Goal: Task Accomplishment & Management: Use online tool/utility

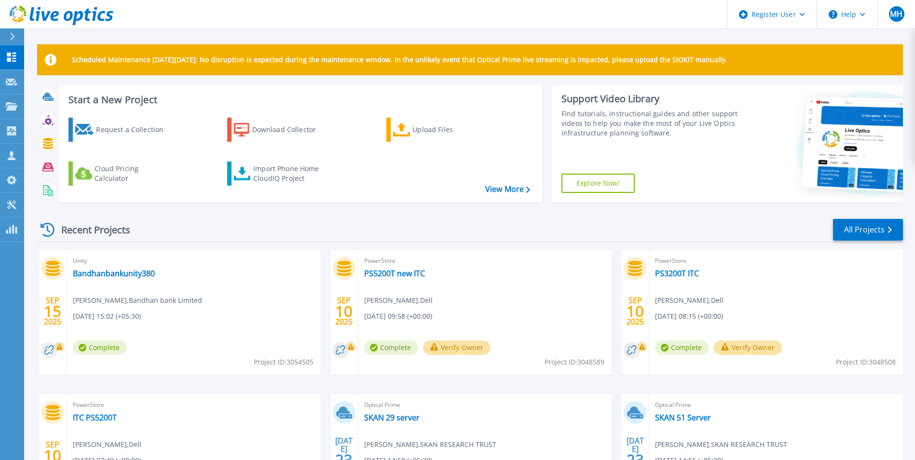
click at [208, 234] on div "Recent Projects All Projects" at bounding box center [470, 230] width 866 height 24
click at [119, 133] on div "Request a Collection" at bounding box center [134, 129] width 77 height 19
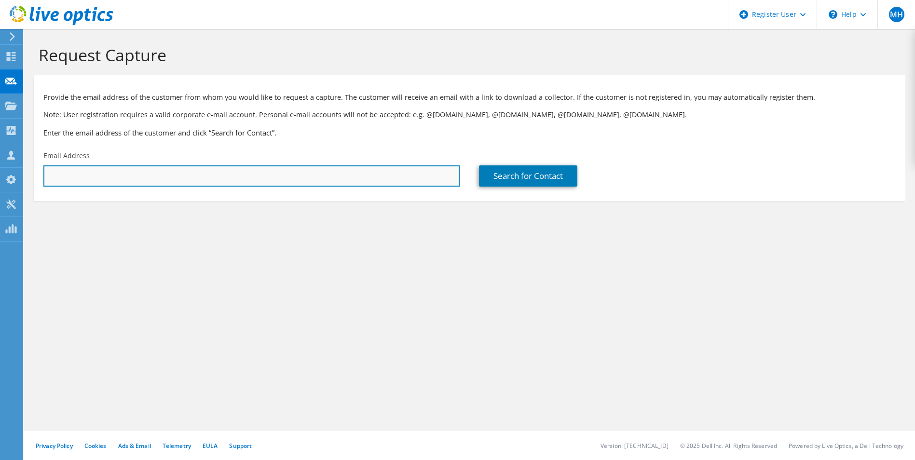
click at [237, 182] on input "text" at bounding box center [251, 175] width 416 height 21
paste input "Vmware.support@universalsompo.com"
type input "Vmware.support@universalsompo.com"
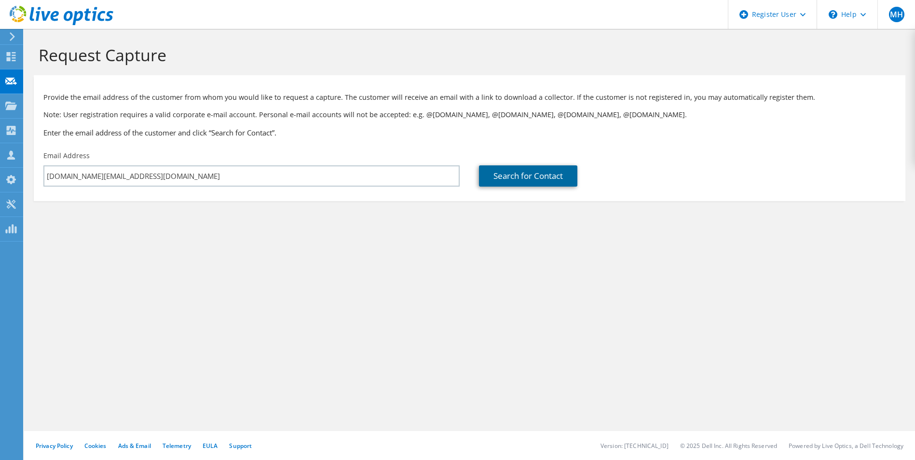
click at [510, 181] on link "Search for Contact" at bounding box center [528, 175] width 98 height 21
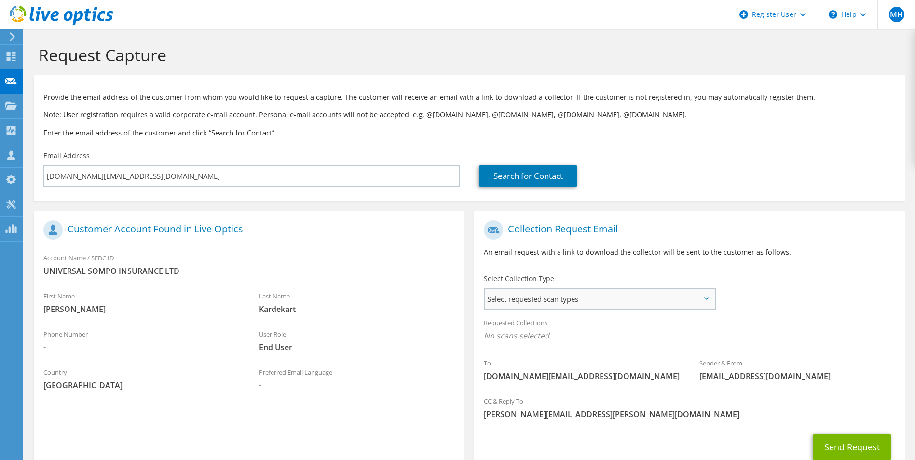
click at [614, 301] on span "Select requested scan types" at bounding box center [600, 298] width 230 height 19
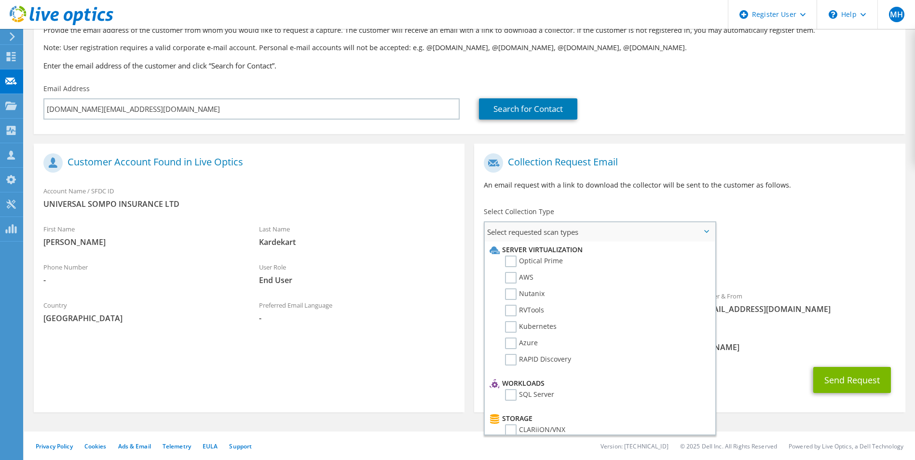
scroll to position [68, 0]
click at [510, 260] on label "Optical Prime" at bounding box center [534, 261] width 58 height 12
click at [0, 0] on input "Optical Prime" at bounding box center [0, 0] width 0 height 0
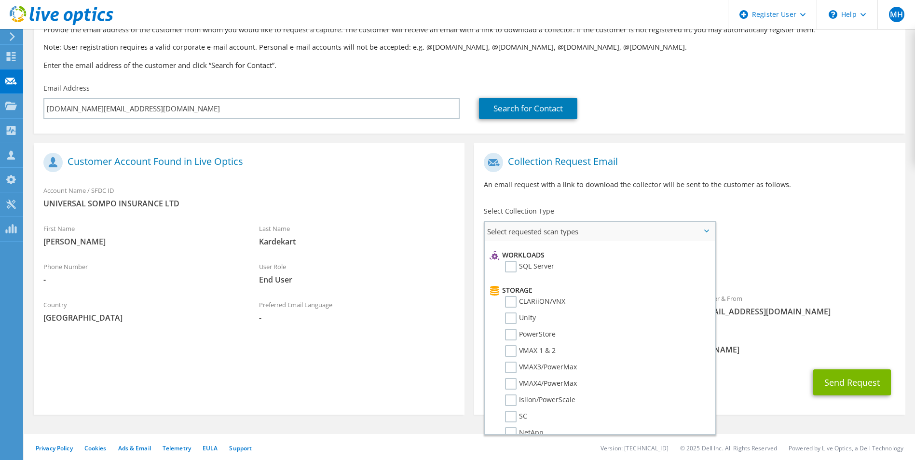
scroll to position [145, 0]
click at [509, 317] on label "PowerStore" at bounding box center [530, 318] width 51 height 12
click at [0, 0] on input "PowerStore" at bounding box center [0, 0] width 0 height 0
click at [762, 284] on div "Requested Collections No scans selected Optical Prime PowerStore" at bounding box center [689, 266] width 431 height 43
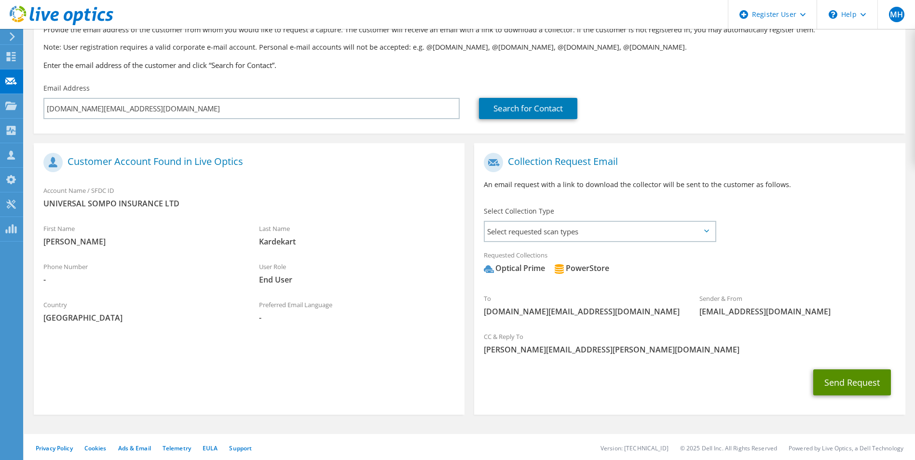
click at [848, 384] on button "Send Request" at bounding box center [852, 382] width 78 height 26
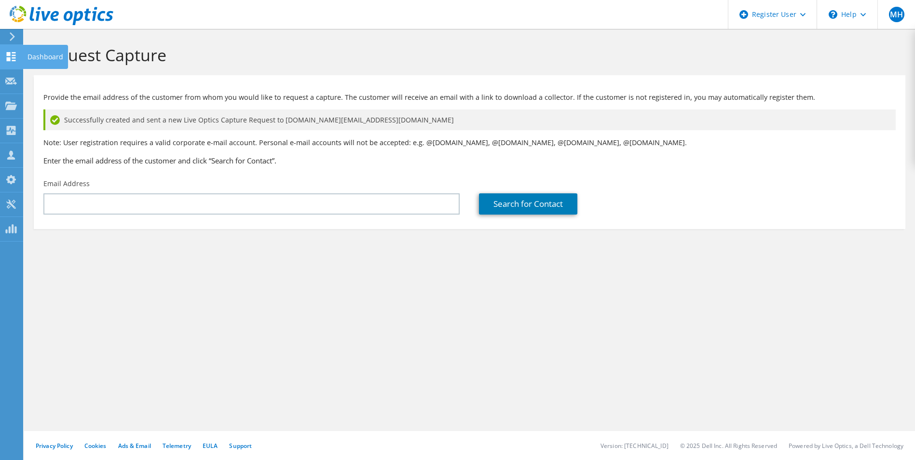
click at [7, 58] on use at bounding box center [11, 56] width 9 height 9
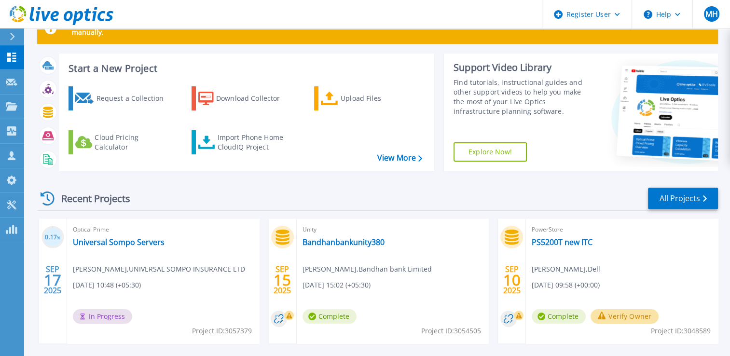
scroll to position [48, 0]
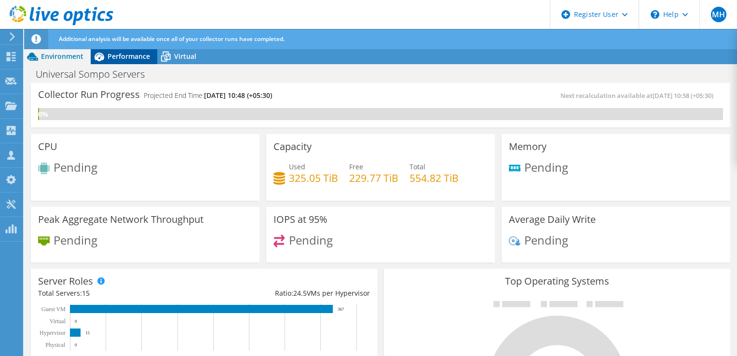
click at [116, 55] on span "Performance" at bounding box center [129, 56] width 42 height 9
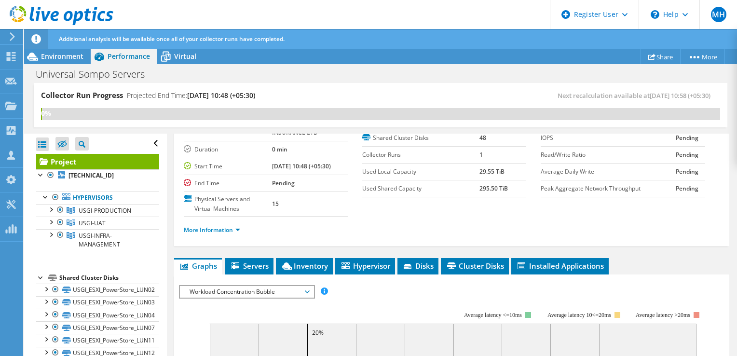
scroll to position [145, 0]
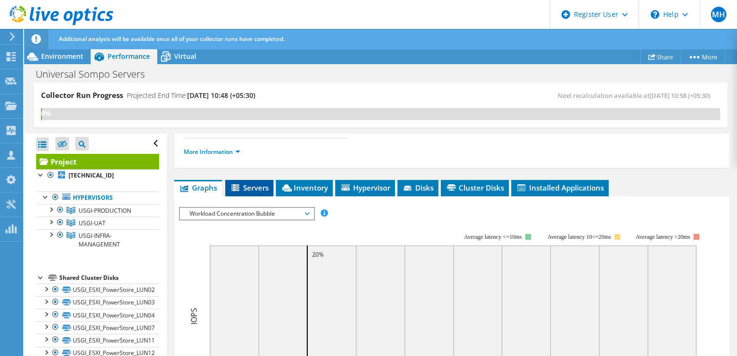
click at [255, 185] on span "Servers" at bounding box center [249, 188] width 39 height 10
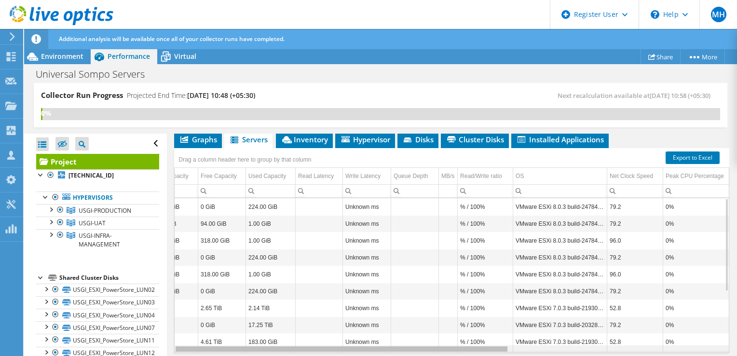
scroll to position [0, 0]
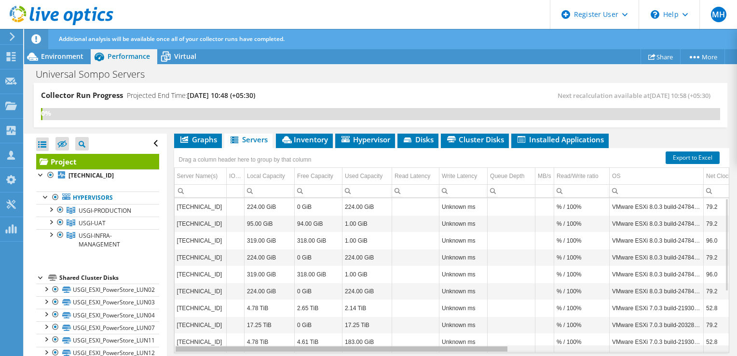
drag, startPoint x: 485, startPoint y: 347, endPoint x: 415, endPoint y: 373, distance: 74.2
click at [415, 355] on html "MH Dell User Muddassir Hussain Mudassir.Hussain@Dell.com Dell My Profile Log Ou…" at bounding box center [368, 178] width 737 height 356
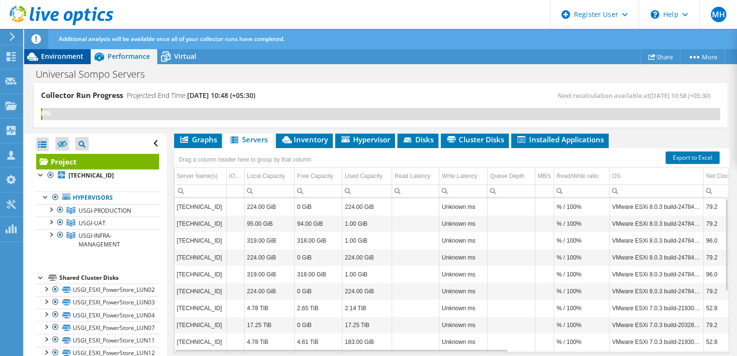
click at [78, 59] on span "Environment" at bounding box center [62, 56] width 42 height 9
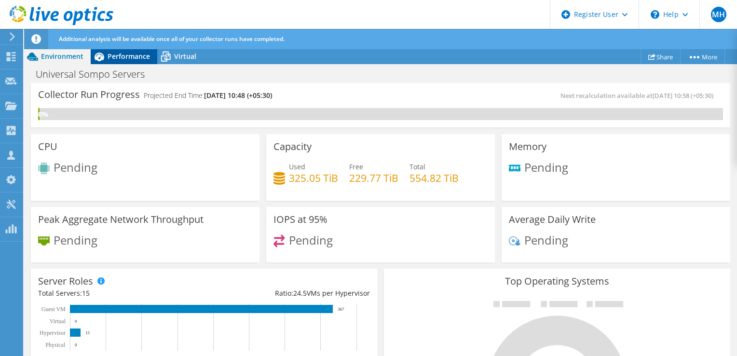
click at [121, 61] on div "Performance" at bounding box center [124, 56] width 67 height 15
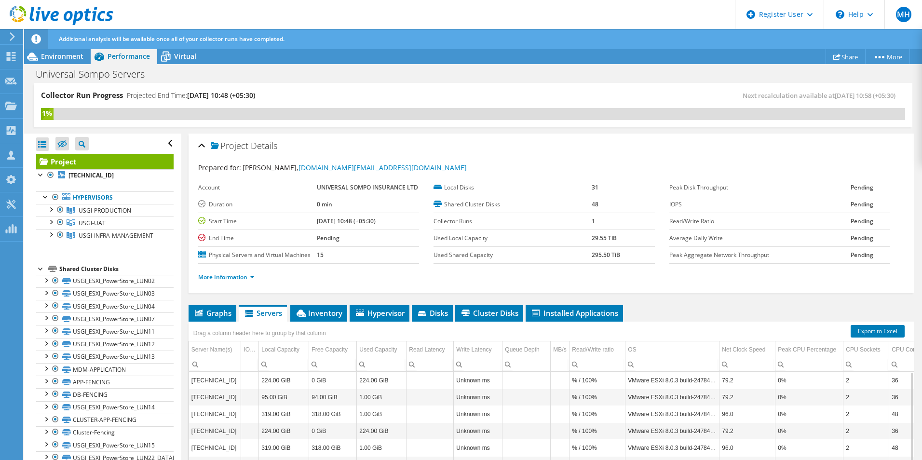
scroll to position [102, 0]
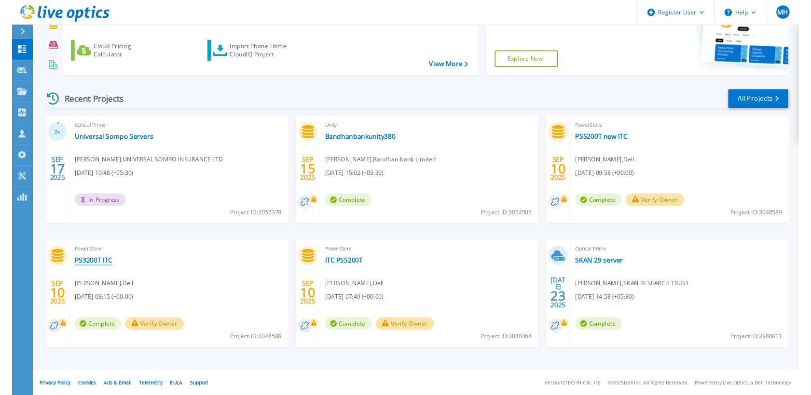
scroll to position [114, 0]
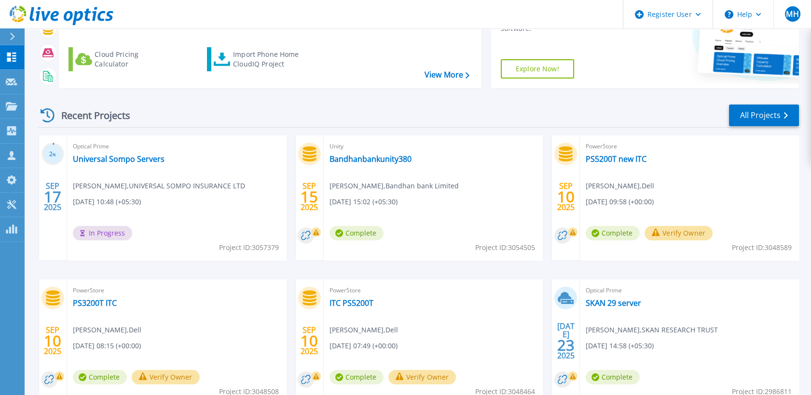
click at [404, 113] on div "Recent Projects All Projects" at bounding box center [418, 116] width 762 height 24
click at [417, 110] on div "Recent Projects All Projects" at bounding box center [418, 116] width 762 height 24
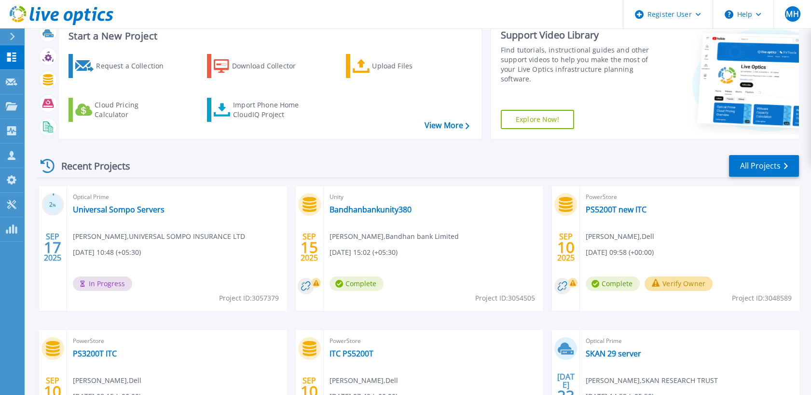
scroll to position [7, 0]
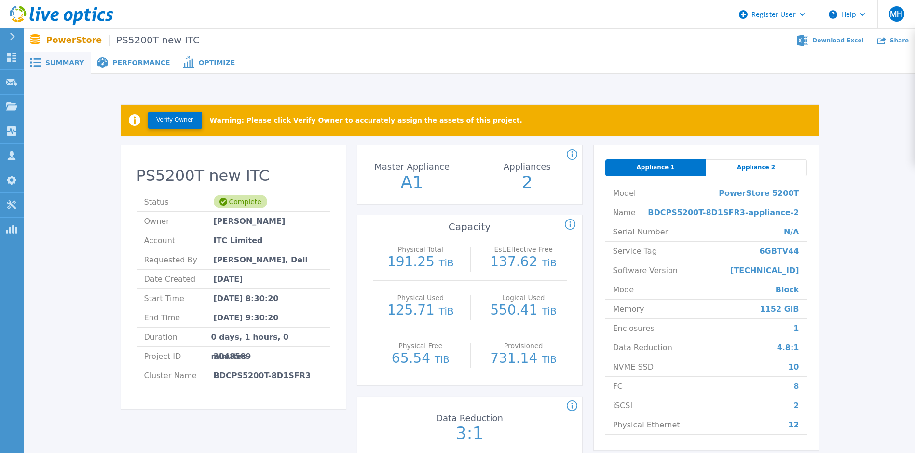
click at [837, 197] on div "Verify Owner Warning: Please click Verify Owner to accurately assign the assets…" at bounding box center [470, 281] width 862 height 385
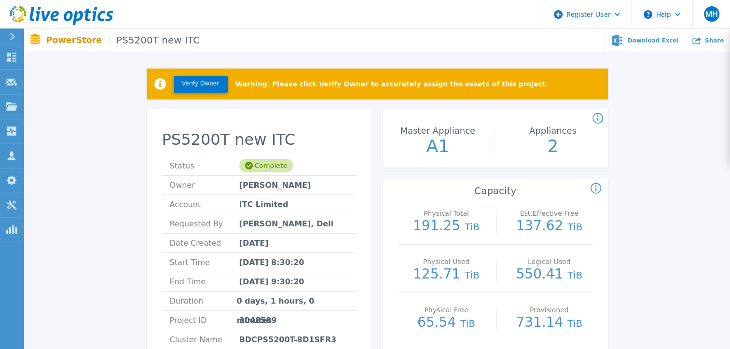
scroll to position [96, 0]
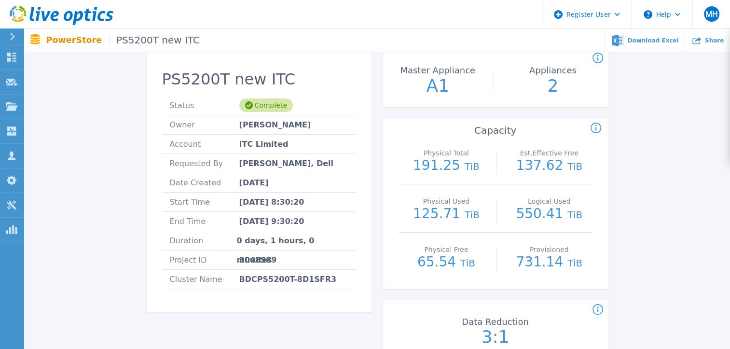
click at [639, 181] on div "Verify Owner Warning: Please click Verify Owner to accurately assign the assets…" at bounding box center [377, 343] width 677 height 701
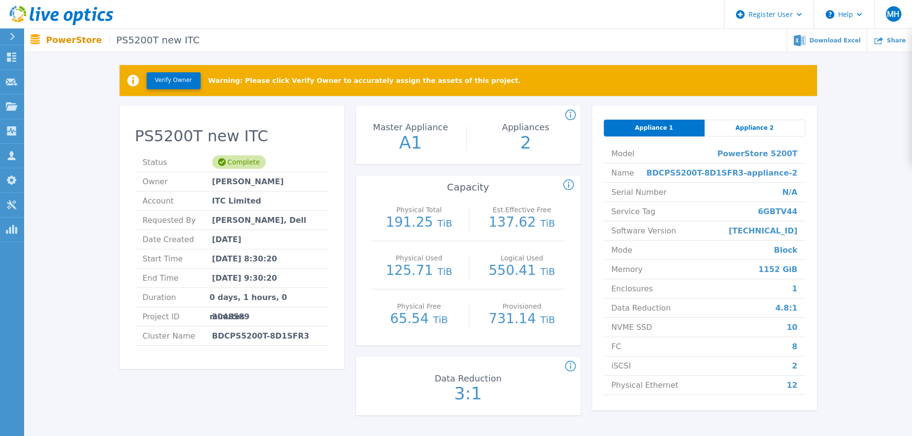
scroll to position [60, 0]
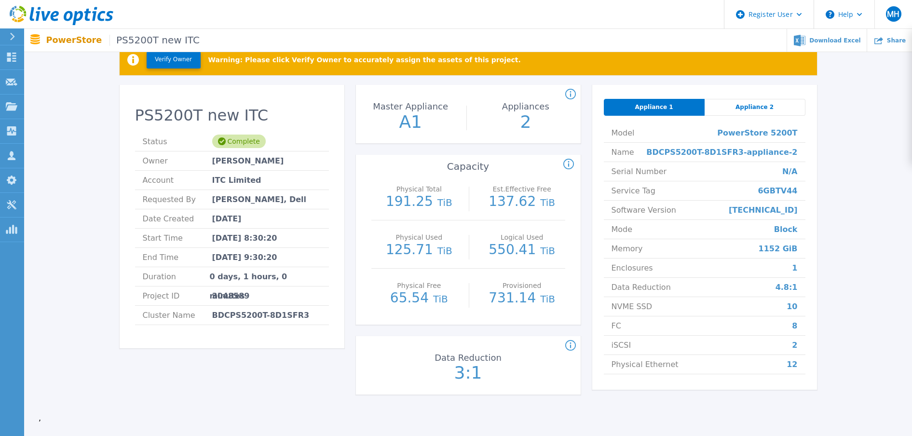
click at [104, 154] on div "Verify Owner Warning: Please click Verify Owner to accurately assign the assets…" at bounding box center [468, 221] width 859 height 385
click at [89, 125] on div "Verify Owner Warning: Please click Verify Owner to accurately assign the assets…" at bounding box center [468, 221] width 859 height 385
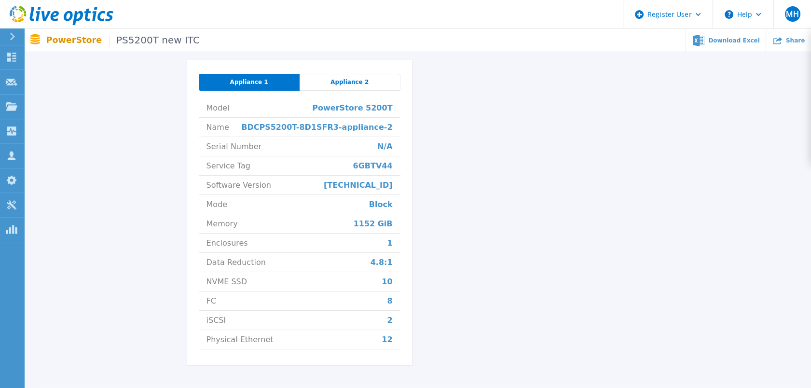
scroll to position [405, 0]
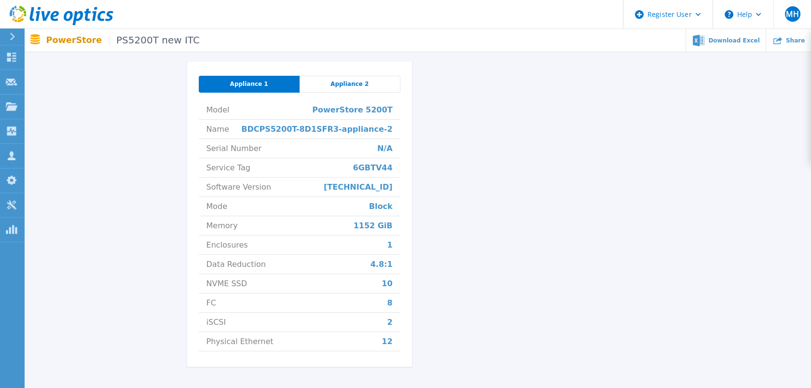
click at [138, 122] on div "Verify Owner Warning: Please click Verify Owner to accurately assign the assets…" at bounding box center [418, 35] width 758 height 701
click at [375, 90] on div "Appliance 2" at bounding box center [350, 84] width 101 height 17
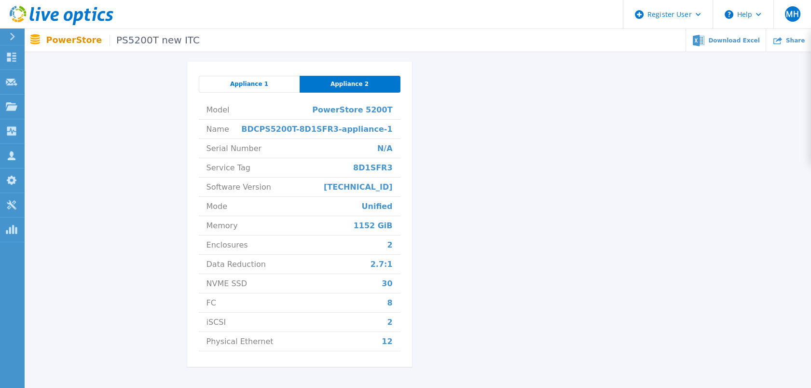
click at [451, 188] on div "PS5200T new ITC Status Complete Owner Muddassir Hussain Account ITC Limited Req…" at bounding box center [417, 60] width 461 height 638
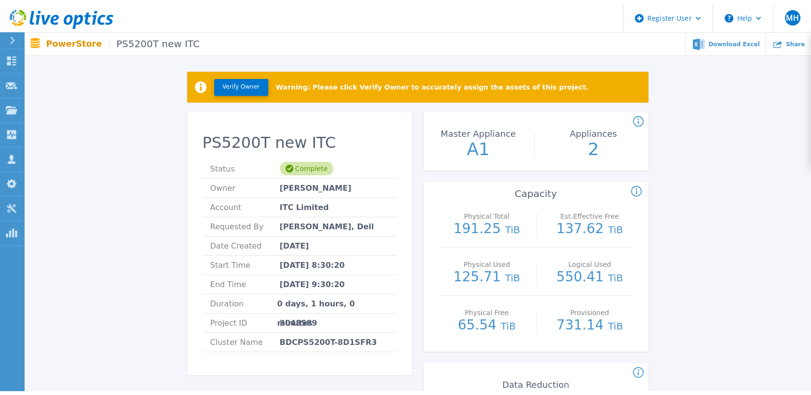
scroll to position [0, 0]
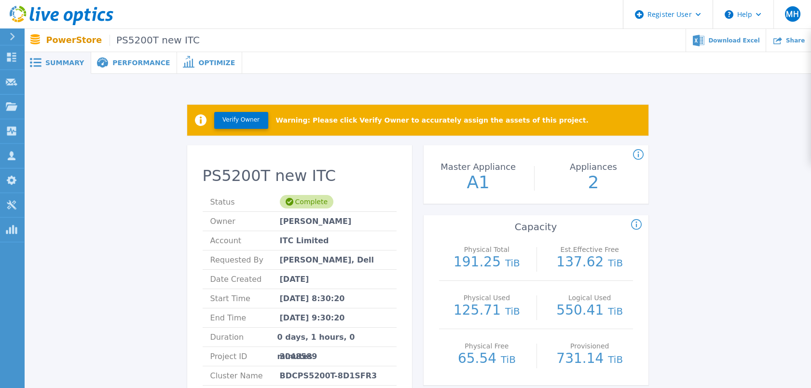
drag, startPoint x: 731, startPoint y: 164, endPoint x: 717, endPoint y: 120, distance: 46.8
click at [720, 150] on div "Count of appliances and the Master Appliance in the PowerStore cluster." at bounding box center [745, 155] width 225 height 12
click at [136, 61] on span "Performance" at bounding box center [140, 62] width 57 height 7
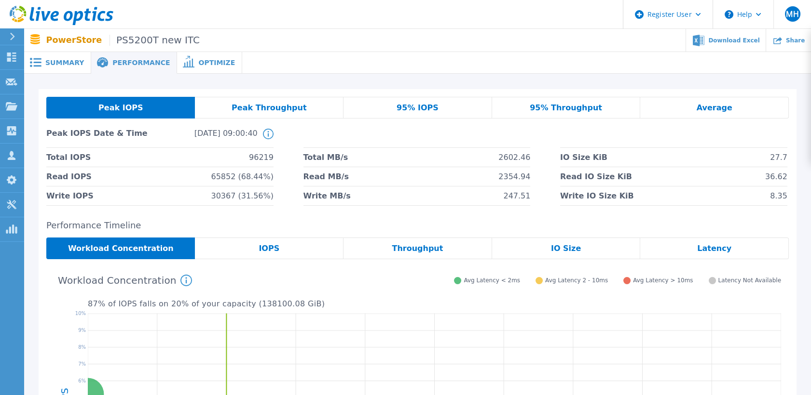
click at [794, 133] on div "Peak IOPS Peak Throughput 95% IOPS 95% Throughput Average Peak IOPS Date & Time…" at bounding box center [418, 151] width 758 height 124
click at [804, 128] on div "Peak IOPS Peak Throughput 95% IOPS 95% Throughput Average Peak IOPS Date & Time…" at bounding box center [417, 326] width 787 height 505
click at [789, 129] on div "Peak IOPS Peak Throughput 95% IOPS 95% Throughput Average Peak IOPS Date & Time…" at bounding box center [418, 151] width 758 height 124
click at [791, 127] on div "Peak IOPS Peak Throughput 95% IOPS 95% Throughput Average Peak IOPS Date & Time…" at bounding box center [418, 151] width 758 height 124
click at [802, 126] on div "Peak IOPS Peak Throughput 95% IOPS 95% Throughput Average Peak IOPS Date & Time…" at bounding box center [417, 326] width 787 height 505
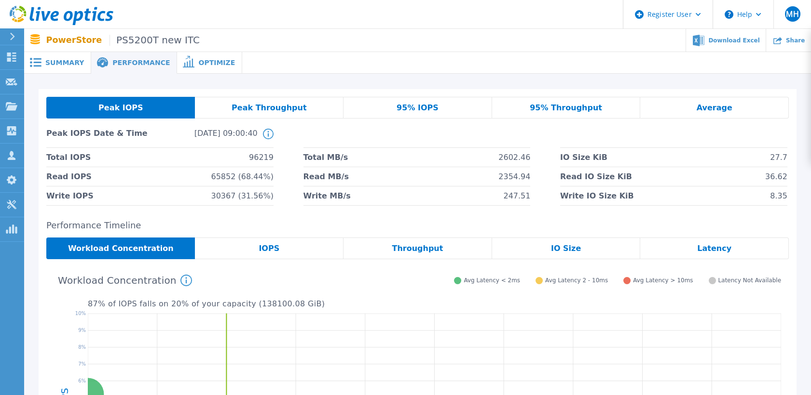
click at [801, 110] on div "Peak IOPS Peak Throughput 95% IOPS 95% Throughput Average Peak IOPS Date & Time…" at bounding box center [417, 326] width 787 height 505
click at [791, 105] on div "Peak IOPS Peak Throughput 95% IOPS 95% Throughput Average Peak IOPS Date & Time…" at bounding box center [418, 151] width 758 height 124
click at [803, 106] on div "Peak IOPS Peak Throughput 95% IOPS 95% Throughput Average Peak IOPS Date & Time…" at bounding box center [417, 326] width 787 height 505
click at [792, 95] on div "Peak IOPS Peak Throughput 95% IOPS 95% Throughput Average Peak IOPS Date & Time…" at bounding box center [418, 151] width 758 height 124
click at [772, 94] on div "Peak IOPS Peak Throughput 95% IOPS 95% Throughput Average Peak IOPS Date & Time…" at bounding box center [418, 151] width 758 height 124
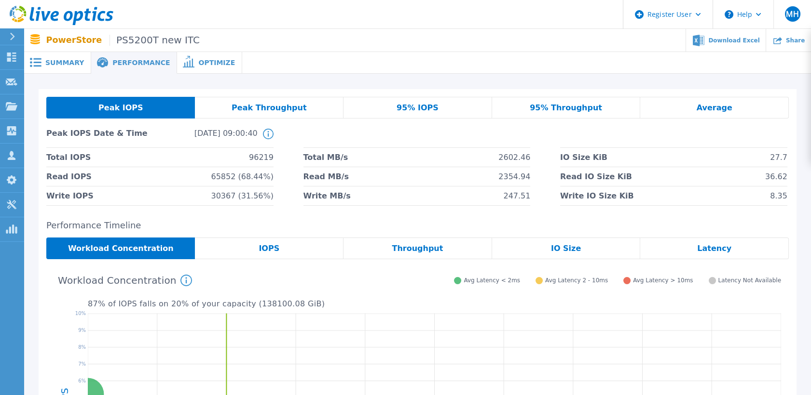
click at [779, 107] on div "Average" at bounding box center [714, 108] width 149 height 22
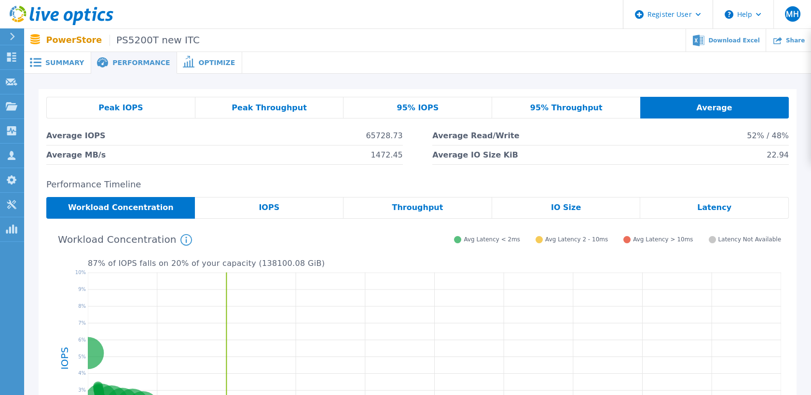
click at [168, 112] on div "Peak IOPS" at bounding box center [120, 108] width 149 height 22
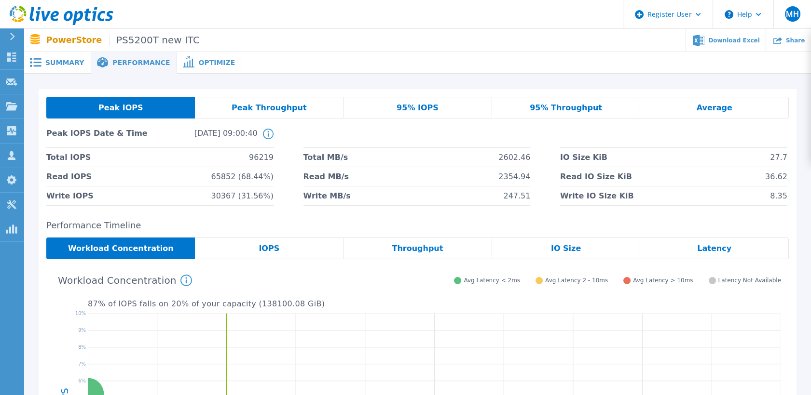
click at [791, 176] on div "Peak IOPS Peak Throughput 95% IOPS 95% Throughput Average Peak IOPS Date & Time…" at bounding box center [418, 151] width 758 height 124
click at [803, 175] on div "Peak IOPS Peak Throughput 95% IOPS 95% Throughput Average Peak IOPS Date & Time…" at bounding box center [417, 326] width 787 height 505
click at [215, 83] on div "Peak IOPS Peak Throughput 95% IOPS 95% Throughput Average Peak IOPS Date & Time…" at bounding box center [417, 326] width 787 height 505
click at [232, 78] on div "Peak IOPS Peak Throughput 95% IOPS 95% Throughput Average Peak IOPS Date & Time…" at bounding box center [417, 326] width 787 height 505
click at [278, 109] on span "Peak Throughput" at bounding box center [269, 108] width 75 height 8
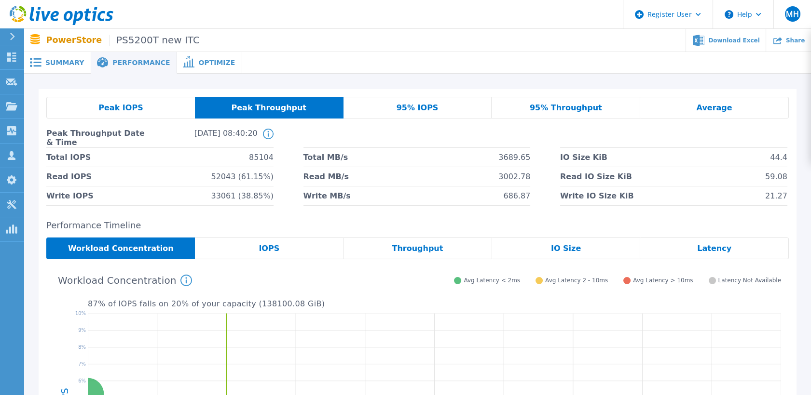
click at [158, 101] on div "Peak IOPS" at bounding box center [120, 108] width 149 height 22
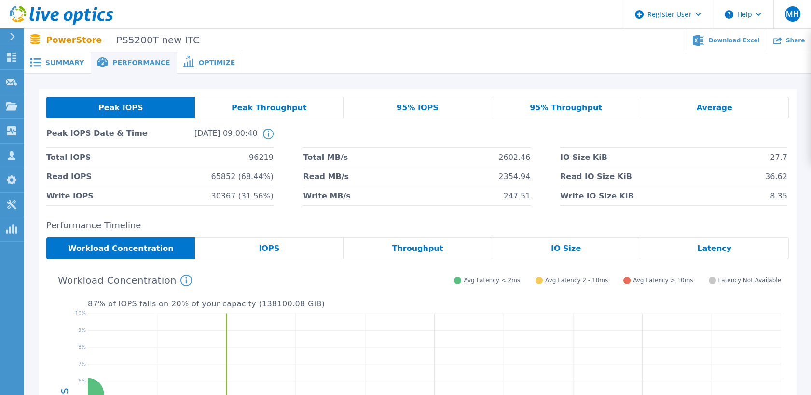
click at [270, 112] on span "Peak Throughput" at bounding box center [269, 108] width 75 height 8
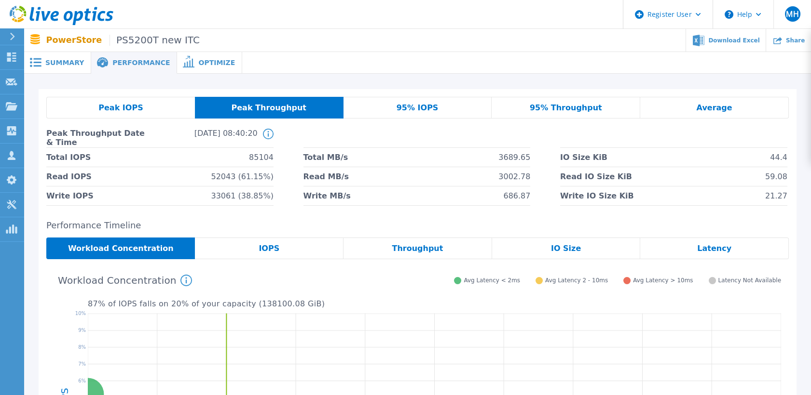
click at [164, 107] on div "Peak IOPS" at bounding box center [120, 108] width 149 height 22
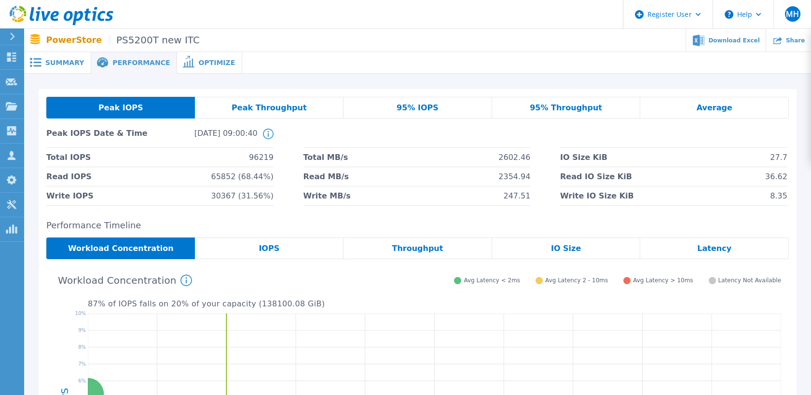
click at [242, 104] on span "Peak Throughput" at bounding box center [269, 108] width 75 height 8
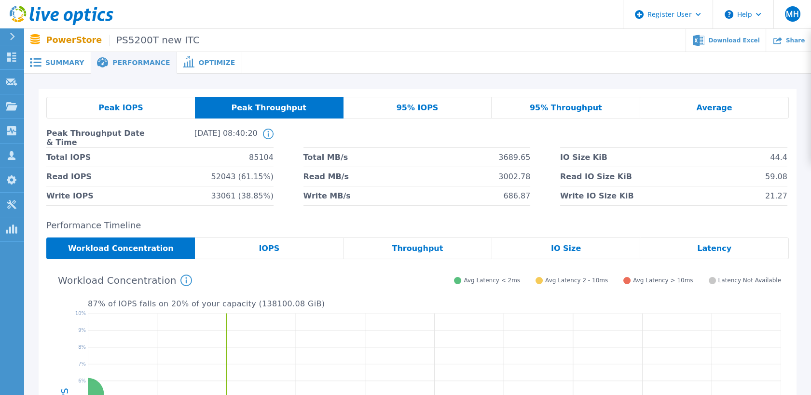
click at [151, 83] on div "Peak IOPS Peak Throughput 95% IOPS 95% Throughput Average Peak Throughput Date …" at bounding box center [417, 326] width 787 height 505
click at [123, 81] on div "Peak IOPS Peak Throughput 95% IOPS 95% Throughput Average Peak Throughput Date …" at bounding box center [417, 326] width 787 height 505
click at [436, 108] on div "95% IOPS" at bounding box center [417, 108] width 149 height 22
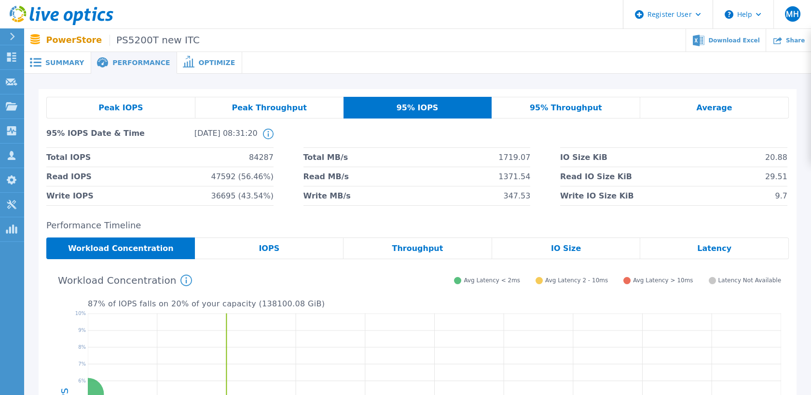
click at [549, 110] on span "95% Throughput" at bounding box center [566, 108] width 72 height 8
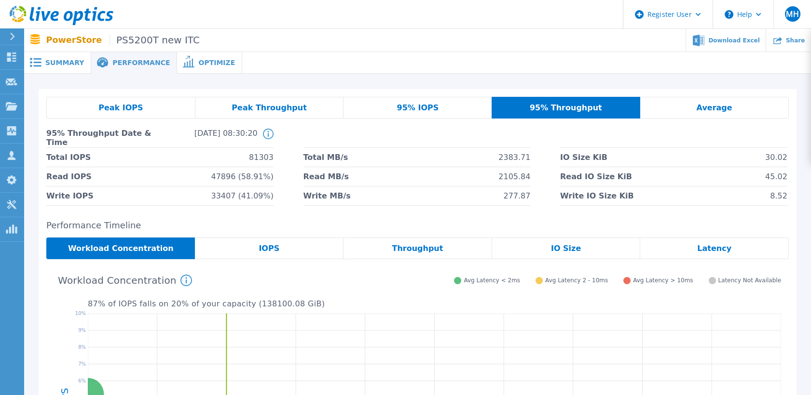
click at [673, 98] on div "Average" at bounding box center [714, 108] width 149 height 22
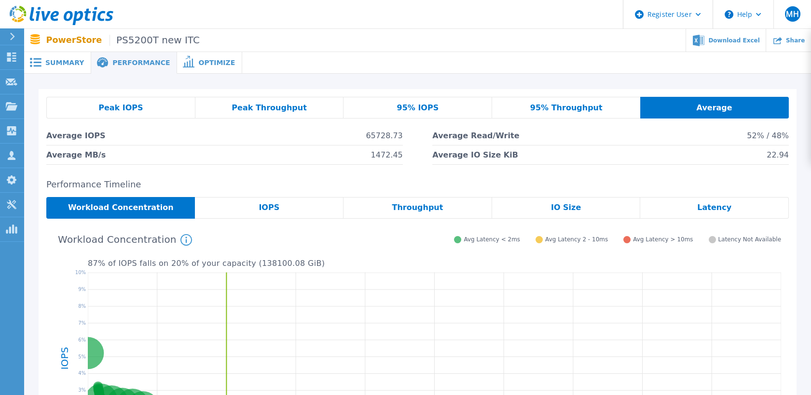
click at [447, 107] on div "95% IOPS" at bounding box center [417, 108] width 149 height 22
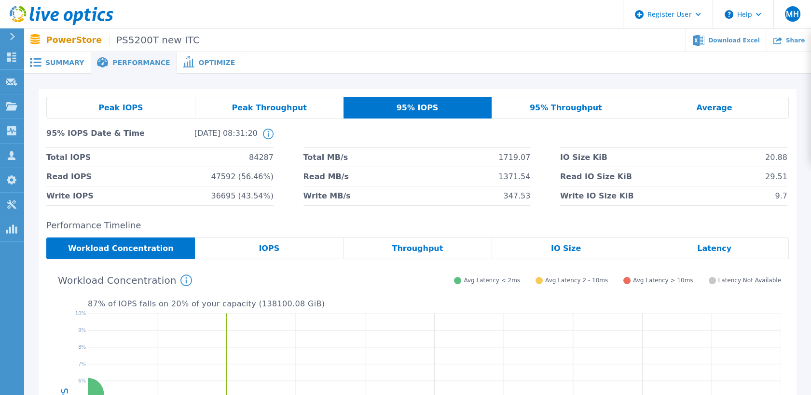
click at [191, 90] on div "Peak IOPS Peak Throughput 95% IOPS 95% Throughput Average 95% IOPS Date & Time …" at bounding box center [418, 151] width 758 height 124
click at [553, 110] on span "95% Throughput" at bounding box center [566, 108] width 72 height 8
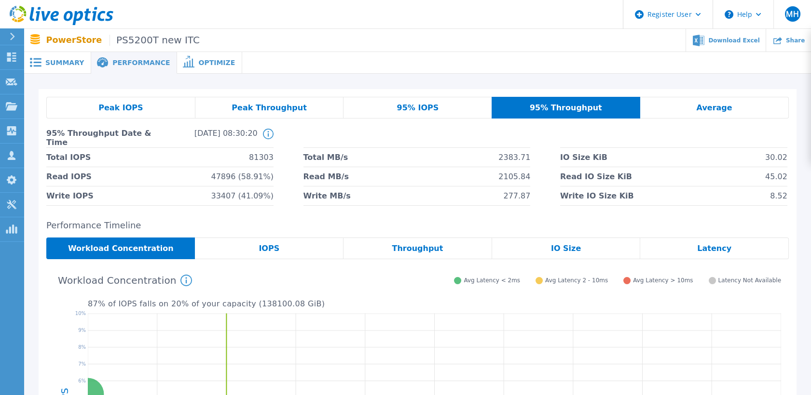
click at [665, 114] on div "Average" at bounding box center [714, 108] width 149 height 22
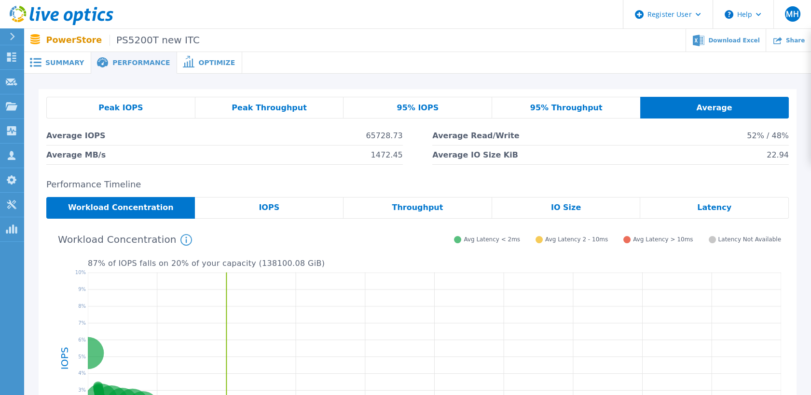
click at [566, 105] on span "95% Throughput" at bounding box center [566, 108] width 72 height 8
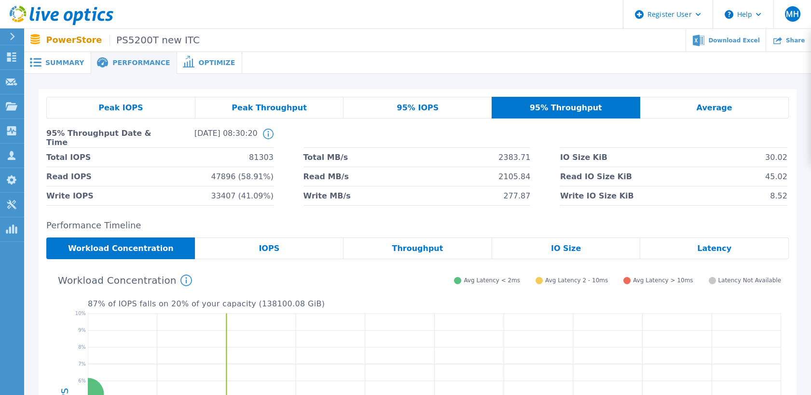
click at [77, 134] on span "95% Throughput Date & Time" at bounding box center [99, 138] width 106 height 19
click at [65, 134] on span "95% Throughput Date & Time" at bounding box center [99, 138] width 106 height 19
click at [69, 136] on span "95% Throughput Date & Time" at bounding box center [99, 138] width 106 height 19
click at [723, 116] on div "Average" at bounding box center [714, 108] width 149 height 22
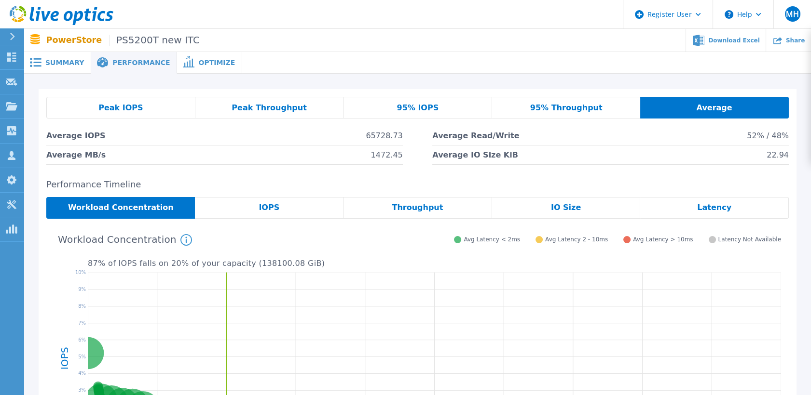
click at [260, 86] on div "Peak IOPS Peak Throughput 95% IOPS 95% Throughput Average Average IOPS 65728.73…" at bounding box center [417, 306] width 787 height 464
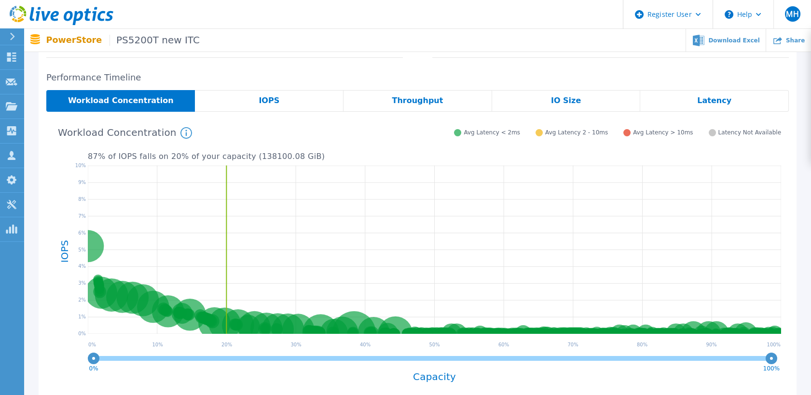
click at [304, 97] on div "IOPS" at bounding box center [269, 101] width 149 height 22
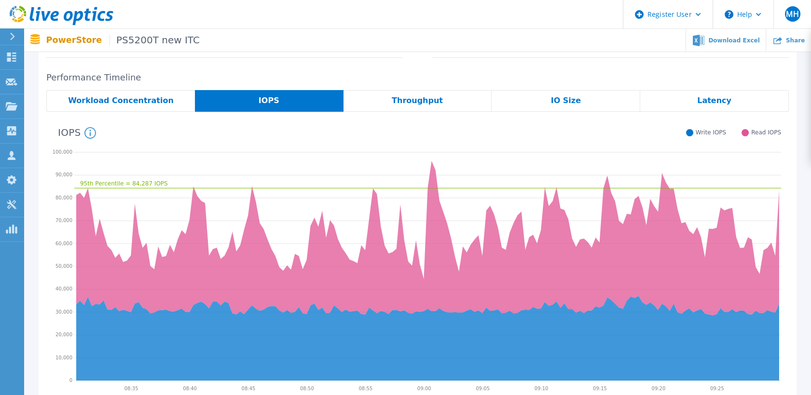
click at [450, 102] on div "Throughput" at bounding box center [417, 101] width 149 height 22
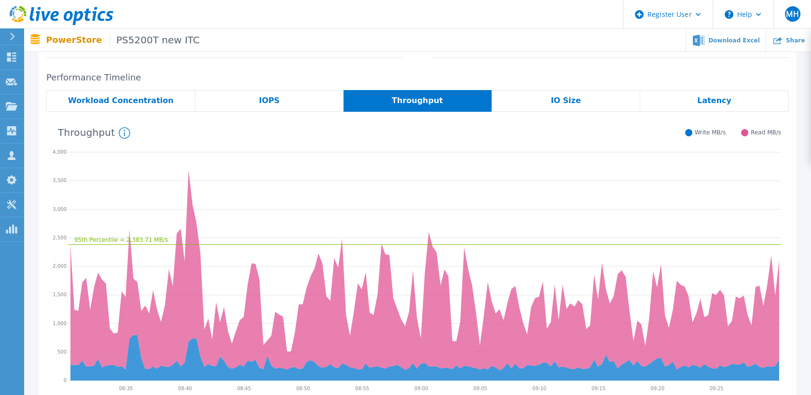
click at [563, 99] on span "IO Size" at bounding box center [566, 101] width 30 height 8
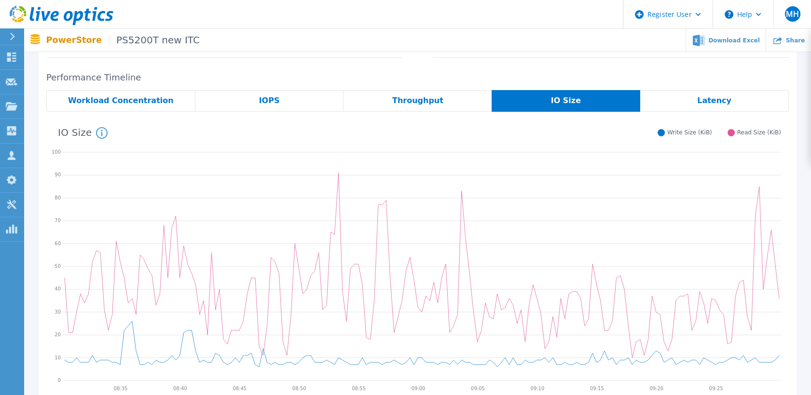
click at [714, 100] on span "Latency" at bounding box center [714, 101] width 34 height 8
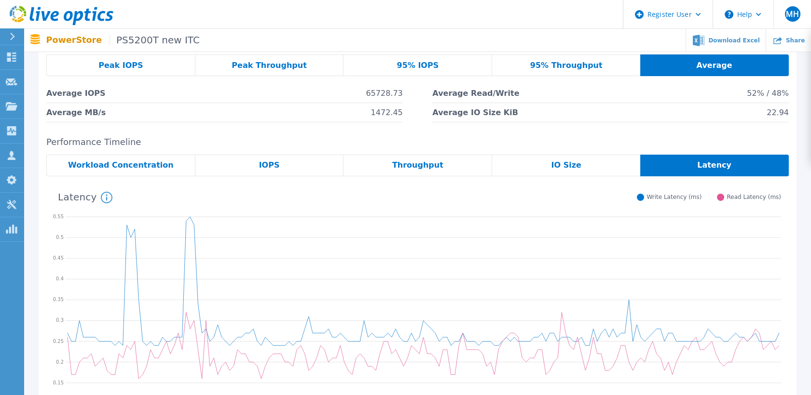
scroll to position [0, 0]
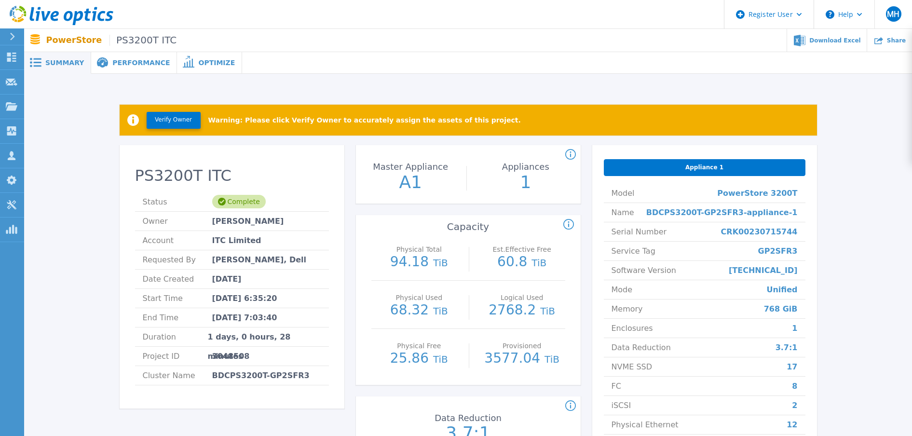
click at [847, 195] on div "Verify Owner Warning: Please click Verify Owner to accurately assign the assets…" at bounding box center [468, 281] width 859 height 385
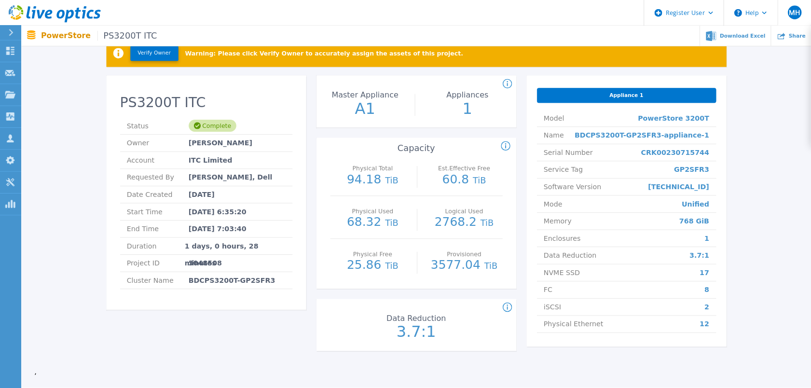
scroll to position [60, 0]
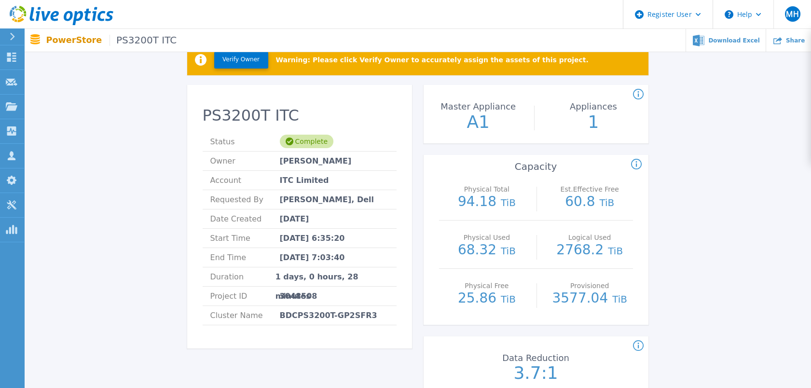
click at [691, 134] on div "Verify Owner Warning: Please click Verify Owner to accurately assign the assets…" at bounding box center [418, 379] width 758 height 701
click at [679, 211] on div "Verify Owner Warning: Please click Verify Owner to accurately assign the assets…" at bounding box center [418, 379] width 758 height 701
click at [679, 251] on div "Verify Owner Warning: Please click Verify Owner to accurately assign the assets…" at bounding box center [418, 379] width 758 height 701
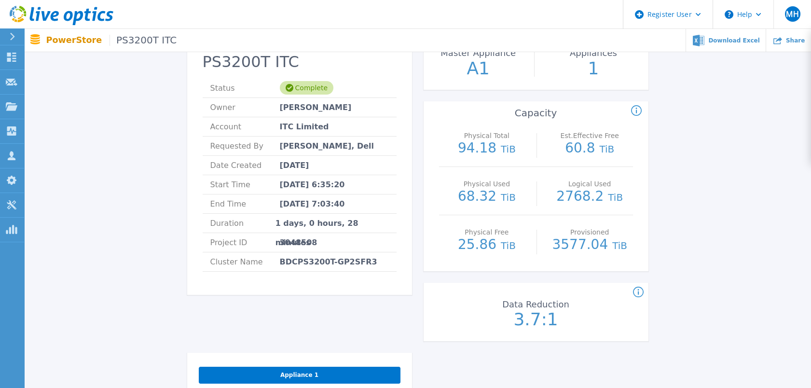
click at [671, 309] on div "Verify Owner Warning: Please click Verify Owner to accurately assign the assets…" at bounding box center [418, 325] width 758 height 701
click at [668, 233] on div "Verify Owner Warning: Please click Verify Owner to accurately assign the assets…" at bounding box center [418, 325] width 758 height 701
drag, startPoint x: 662, startPoint y: 191, endPoint x: 655, endPoint y: 135, distance: 56.4
click at [662, 189] on div "Verify Owner Warning: Please click Verify Owner to accurately assign the assets…" at bounding box center [418, 325] width 758 height 701
click at [654, 131] on div "Verify Owner Warning: Please click Verify Owner to accurately assign the assets…" at bounding box center [418, 325] width 758 height 701
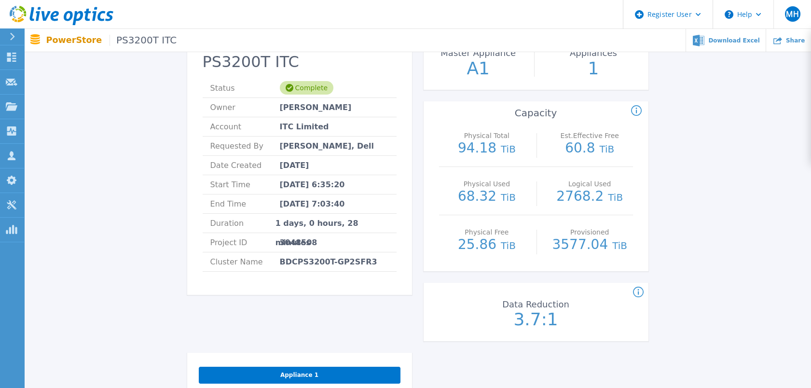
click at [668, 136] on div "Verify Owner Warning: Please click Verify Owner to accurately assign the assets…" at bounding box center [418, 325] width 758 height 701
click at [671, 191] on div "Verify Owner Warning: Please click Verify Owner to accurately assign the assets…" at bounding box center [418, 325] width 758 height 701
click at [668, 237] on div "Verify Owner Warning: Please click Verify Owner to accurately assign the assets…" at bounding box center [418, 325] width 758 height 701
click at [664, 311] on div "Verify Owner Warning: Please click Verify Owner to accurately assign the assets…" at bounding box center [418, 325] width 758 height 701
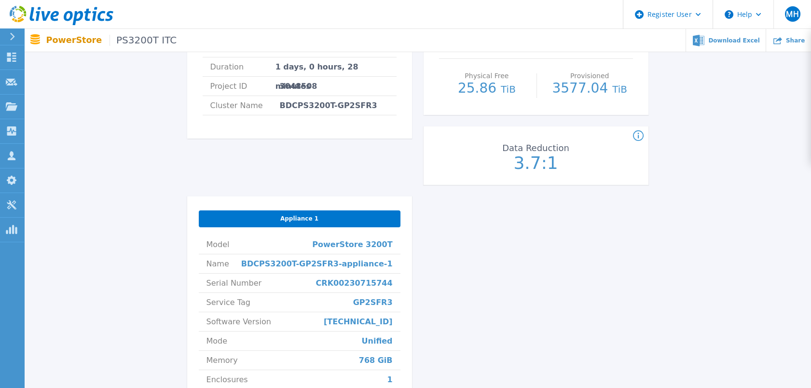
scroll to position [274, 0]
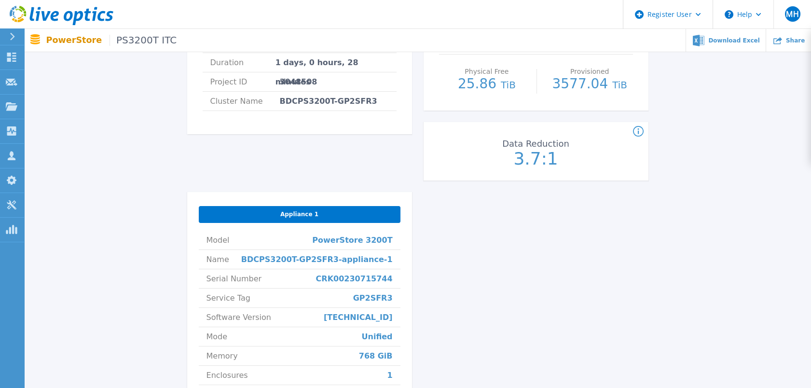
click at [665, 303] on div "Verify Owner Warning: Please click Verify Owner to accurately assign the assets…" at bounding box center [418, 165] width 758 height 701
click at [668, 157] on div "Verify Owner Warning: Please click Verify Owner to accurately assign the assets…" at bounding box center [418, 165] width 758 height 701
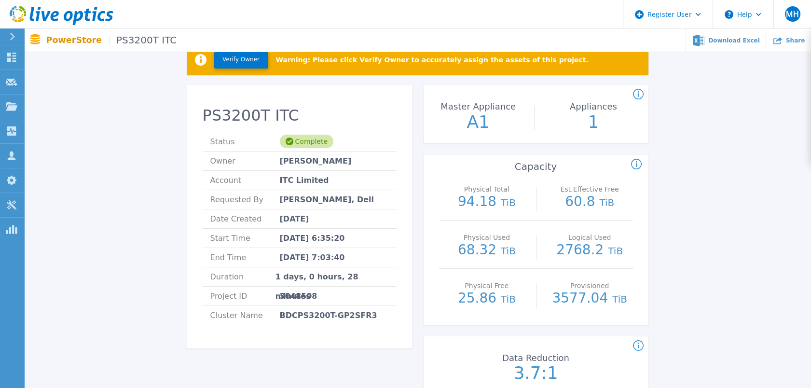
click at [667, 282] on div "Verify Owner Warning: Please click Verify Owner to accurately assign the assets…" at bounding box center [418, 379] width 758 height 701
drag, startPoint x: 671, startPoint y: 248, endPoint x: 668, endPoint y: 193, distance: 54.6
click at [671, 247] on div "Verify Owner Warning: Please click Verify Owner to accurately assign the assets…" at bounding box center [418, 379] width 758 height 701
click at [668, 191] on div "Verify Owner Warning: Please click Verify Owner to accurately assign the assets…" at bounding box center [418, 379] width 758 height 701
click at [764, 200] on div "Verify Owner Warning: Please click Verify Owner to accurately assign the assets…" at bounding box center [418, 379] width 758 height 701
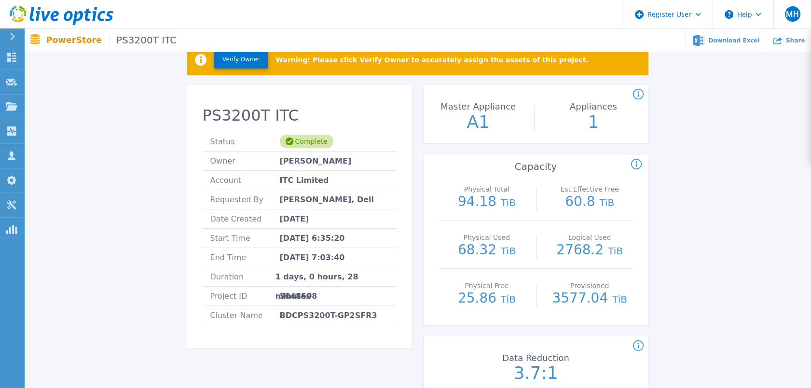
drag, startPoint x: 748, startPoint y: 209, endPoint x: 718, endPoint y: 225, distance: 33.9
click at [718, 225] on div "Verify Owner Warning: Please click Verify Owner to accurately assign the assets…" at bounding box center [418, 379] width 758 height 701
